Goal: Information Seeking & Learning: Find specific fact

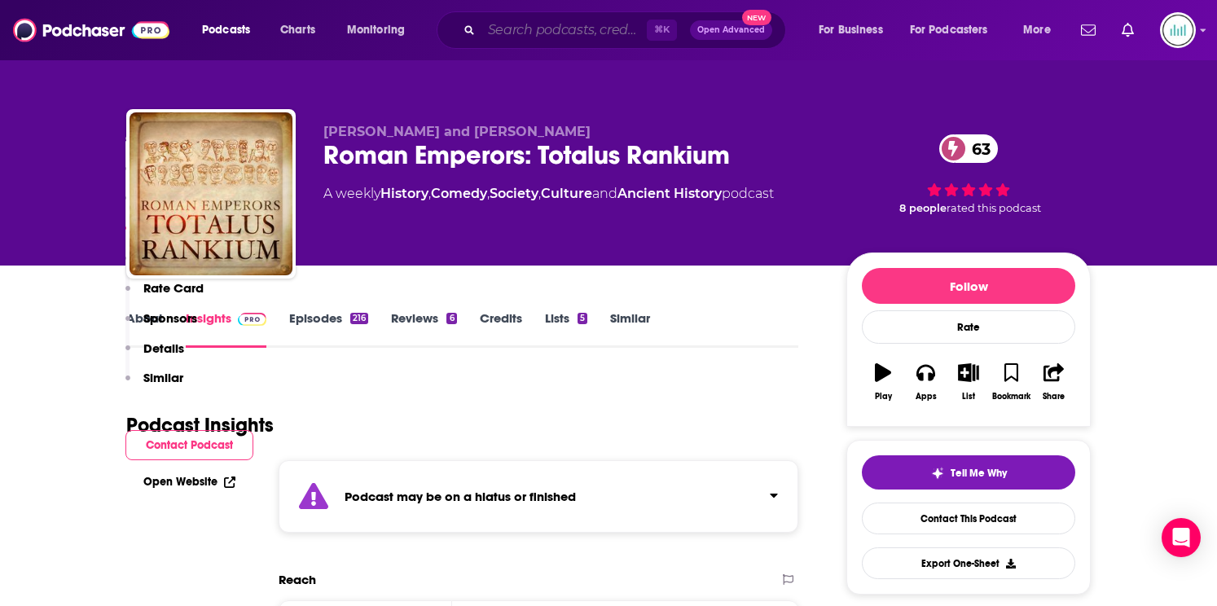
scroll to position [1524, 0]
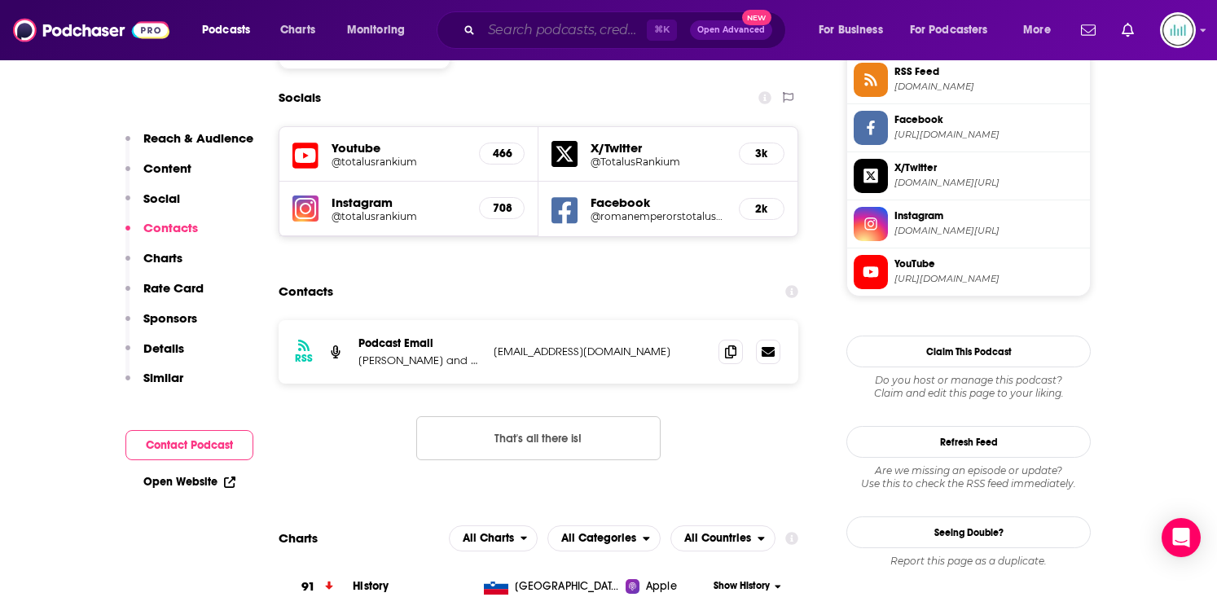
click at [533, 26] on input "Search podcasts, credits, & more..." at bounding box center [563, 30] width 165 height 26
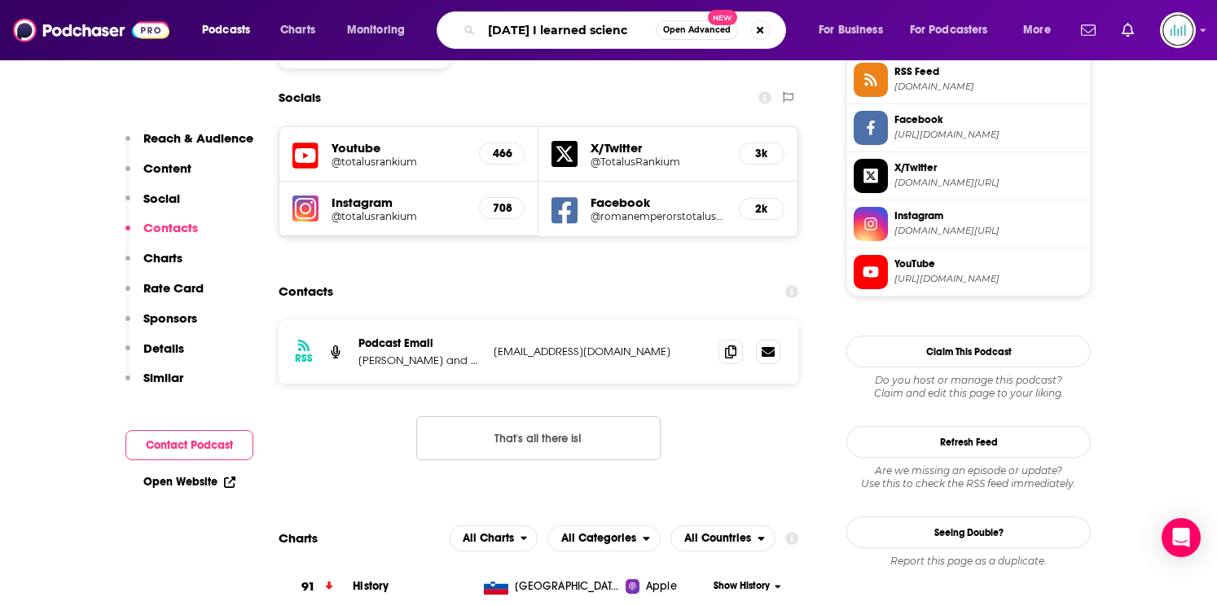
type input "[DATE] I learned science"
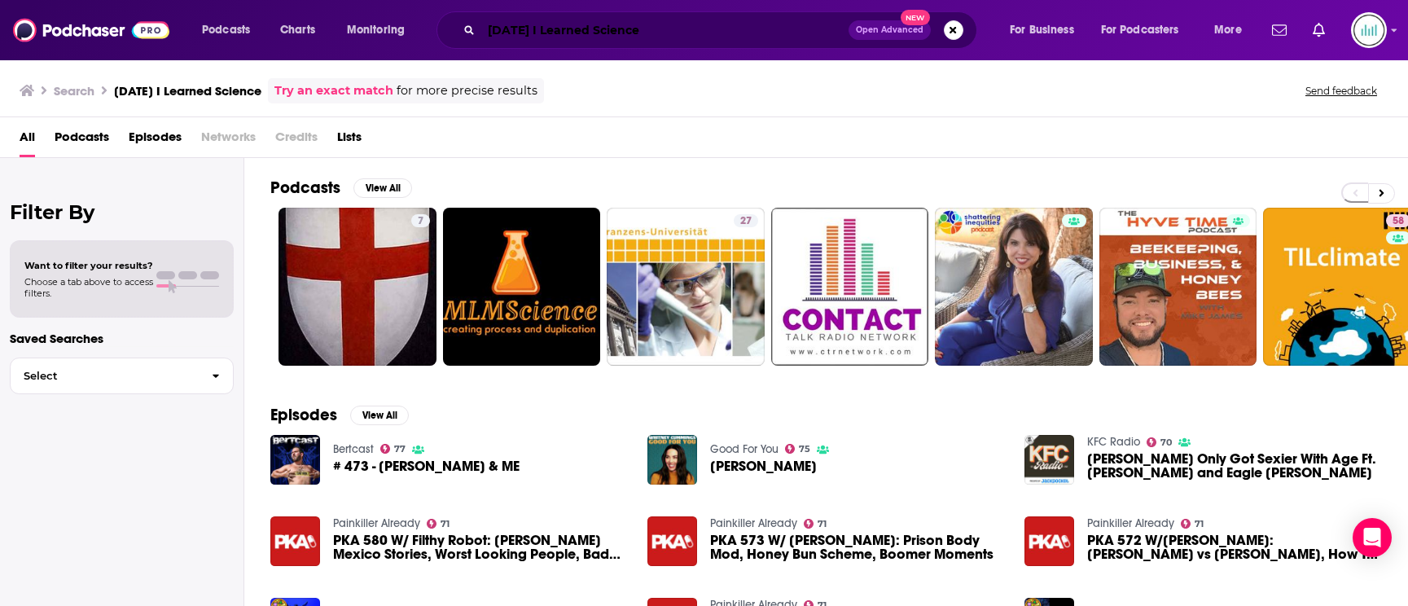
click at [660, 23] on input "Today I Learned Science" at bounding box center [664, 30] width 367 height 26
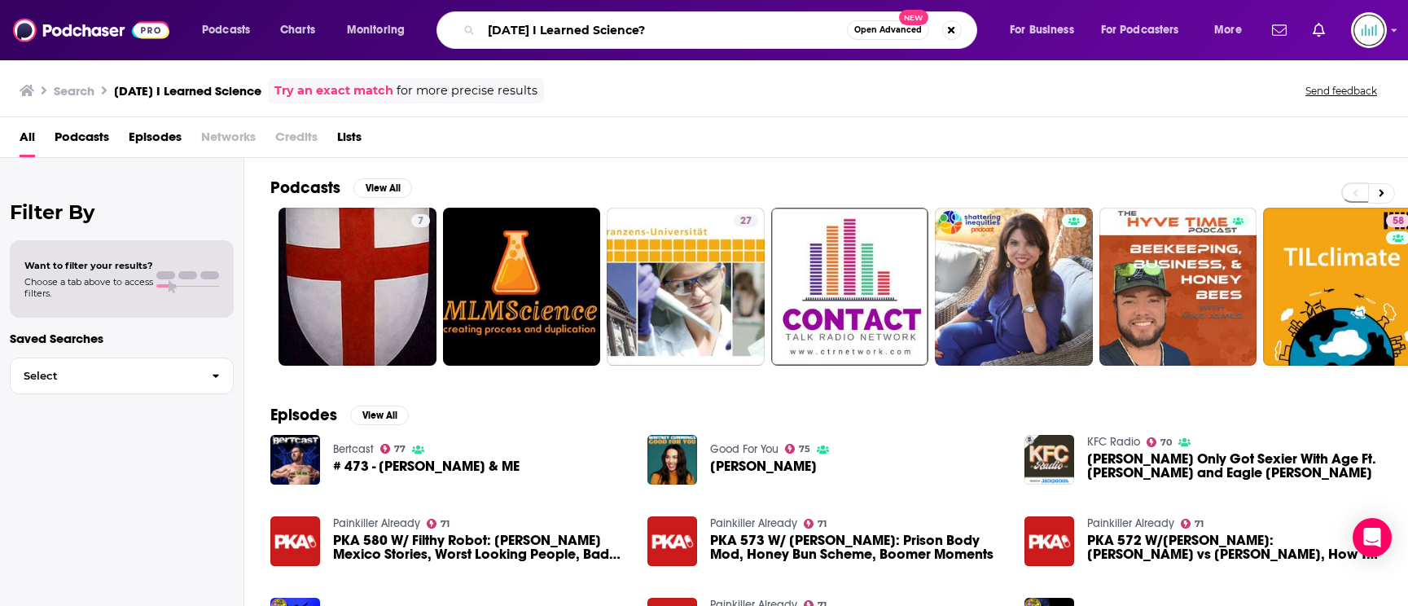
type input "Today I Learned Science?"
